Goal: Register for event/course

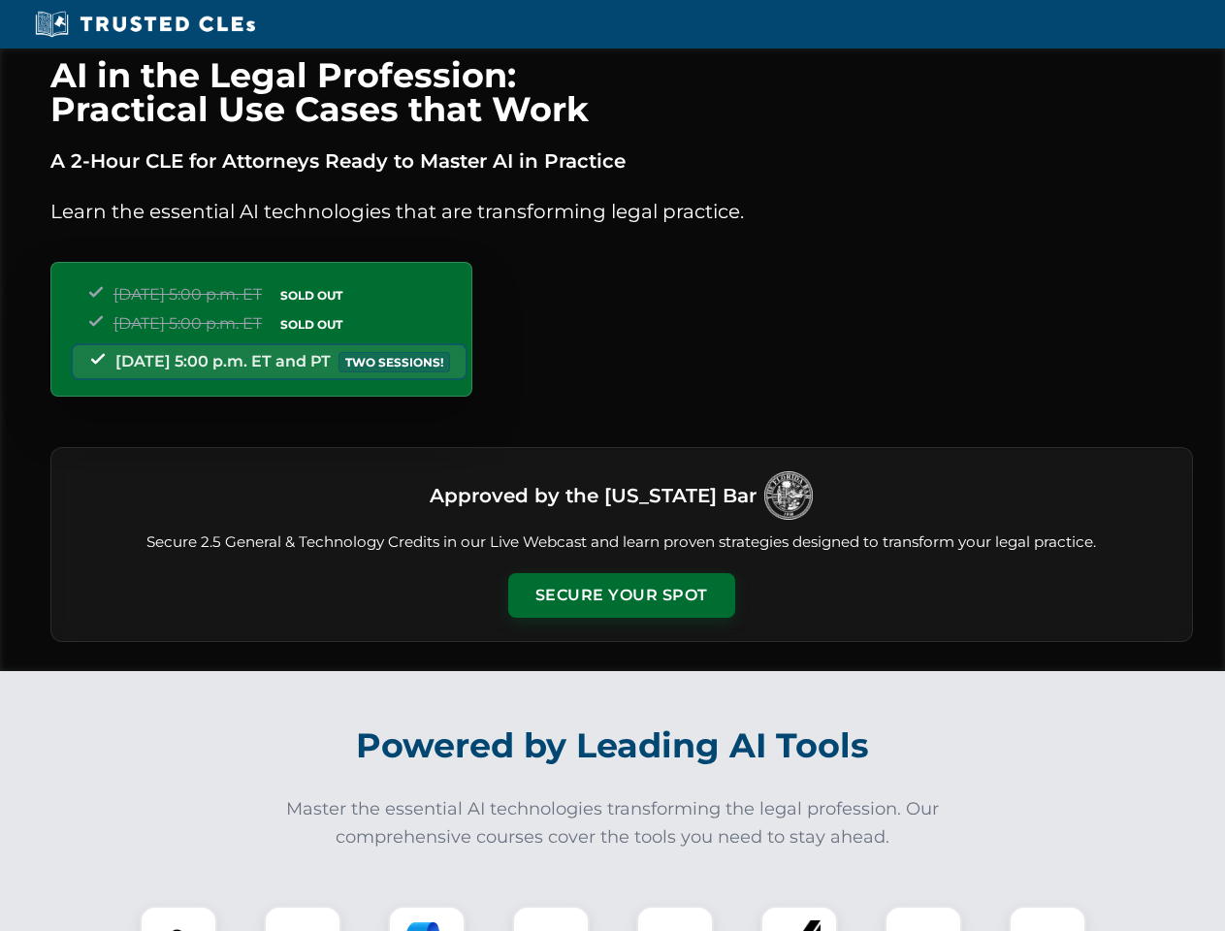
click at [621, 596] on button "Secure Your Spot" at bounding box center [621, 595] width 227 height 45
click at [178, 919] on img at bounding box center [178, 945] width 56 height 56
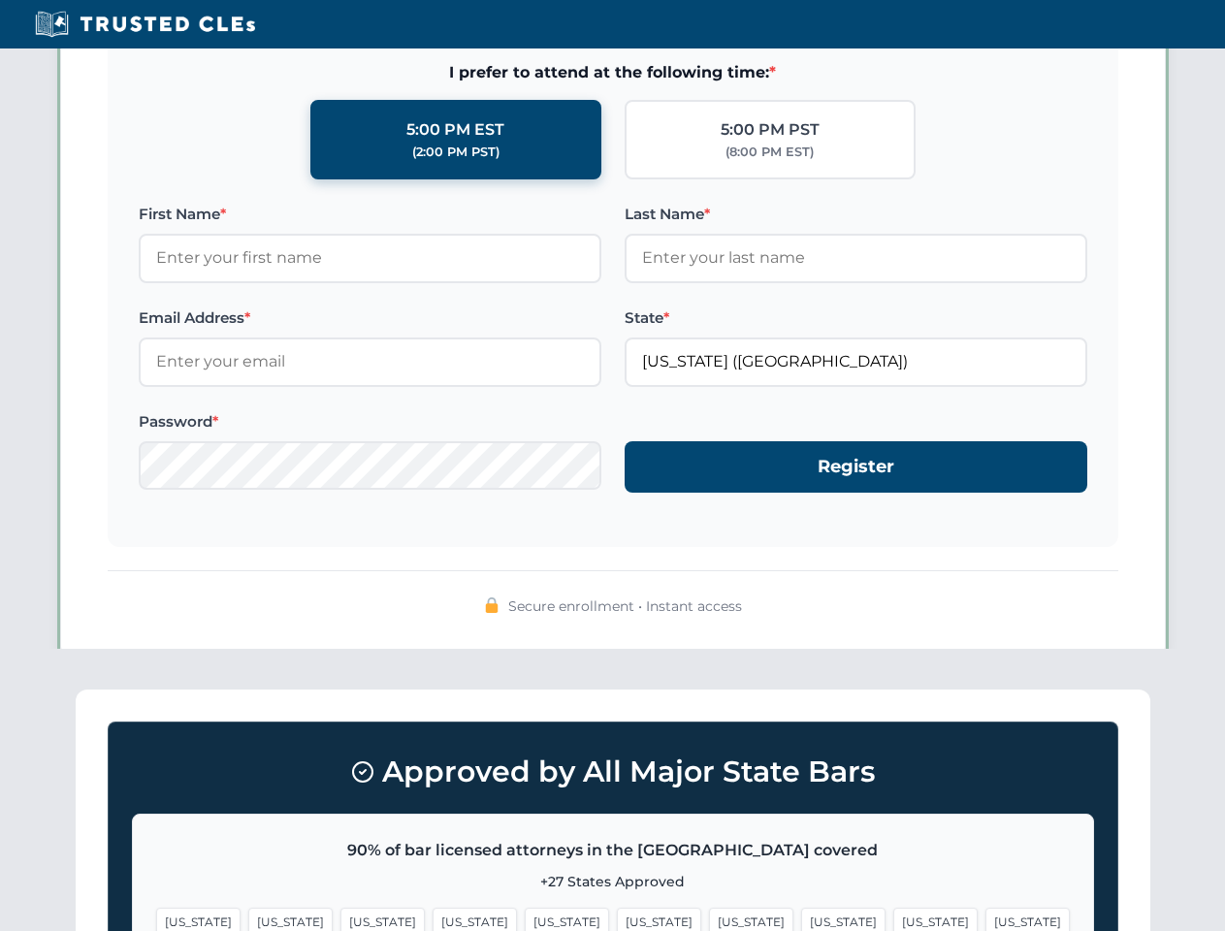
click at [709, 919] on span "[US_STATE]" at bounding box center [751, 922] width 84 height 28
click at [893, 919] on span "[US_STATE]" at bounding box center [935, 922] width 84 height 28
